Goal: Task Accomplishment & Management: Manage account settings

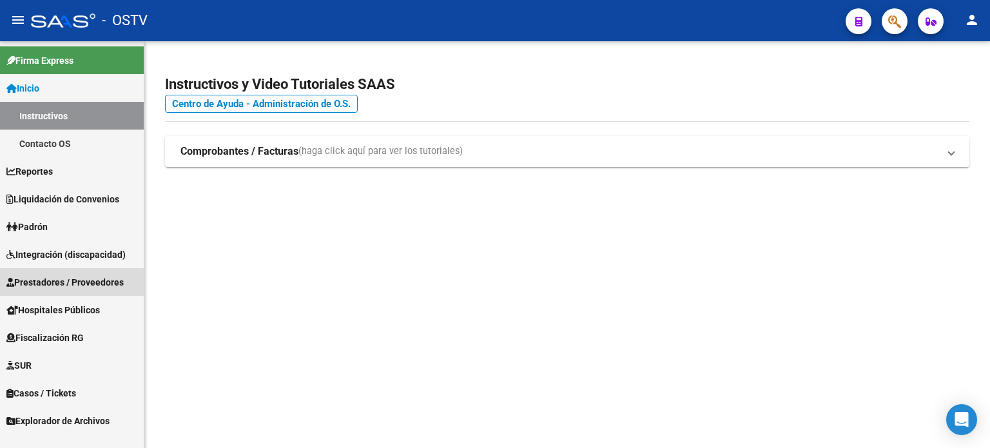
click at [94, 283] on span "Prestadores / Proveedores" at bounding box center [64, 282] width 117 height 14
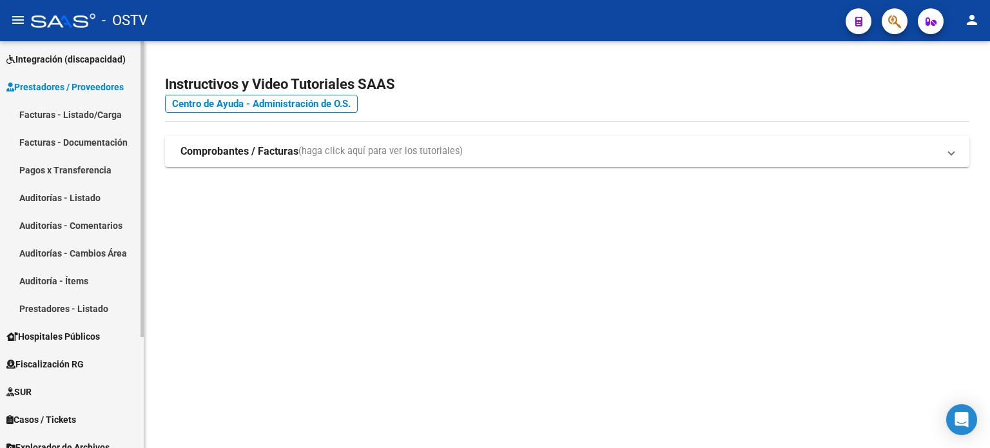
scroll to position [152, 0]
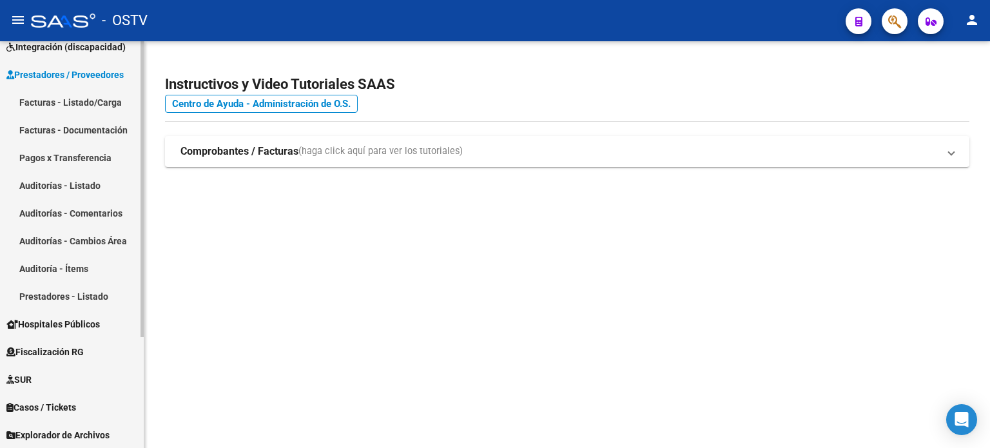
click at [91, 106] on link "Facturas - Listado/Carga" at bounding box center [72, 102] width 144 height 28
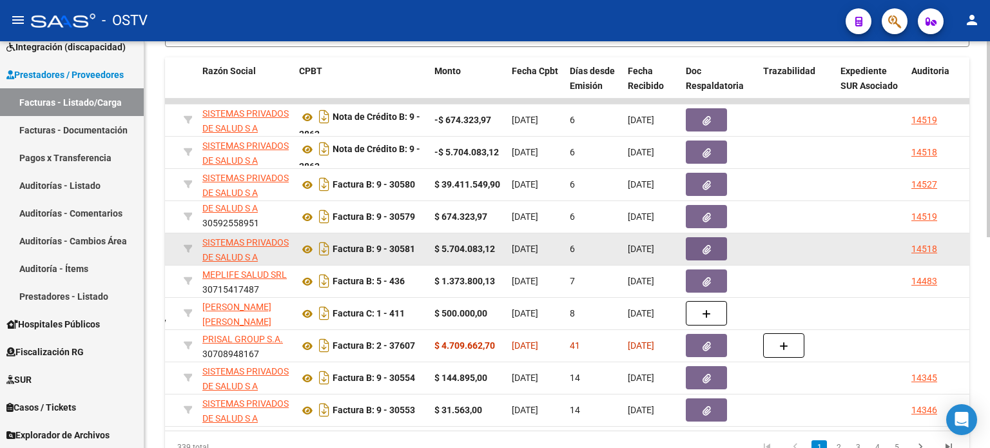
scroll to position [437, 0]
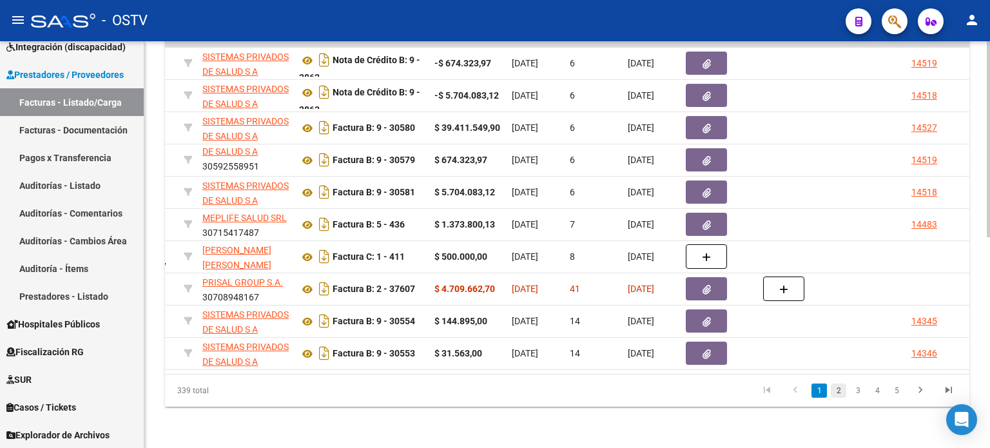
click at [835, 393] on link "2" at bounding box center [838, 391] width 15 height 14
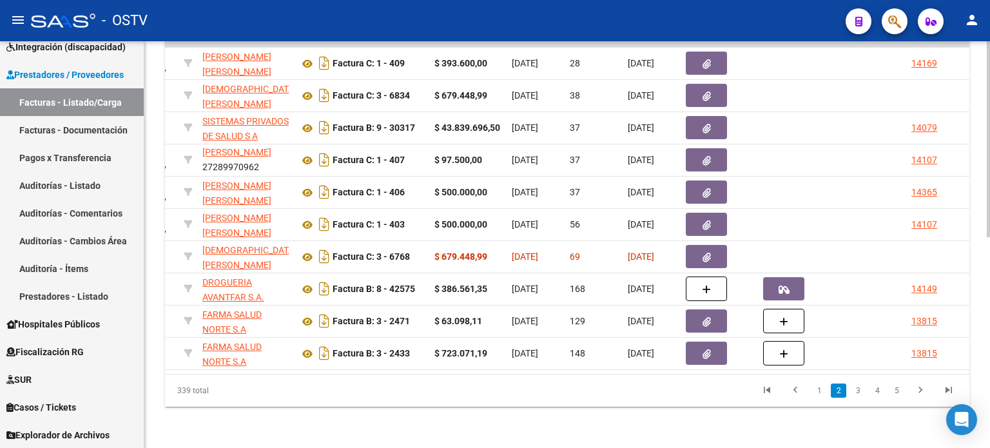
click at [967, 37] on mat-toolbar "menu - OSTV person" at bounding box center [495, 20] width 990 height 41
click at [970, 30] on button "person" at bounding box center [972, 21] width 26 height 26
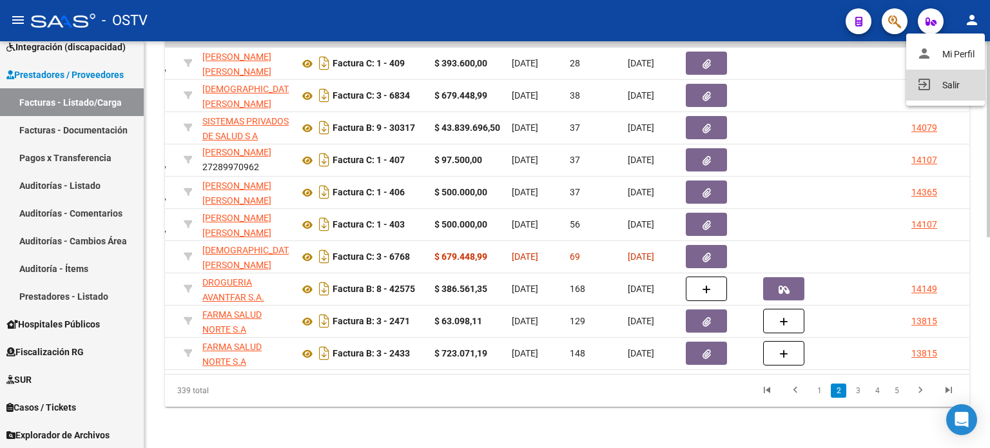
click at [950, 77] on button "exit_to_app Salir" at bounding box center [946, 85] width 79 height 31
